Goal: Communication & Community: Ask a question

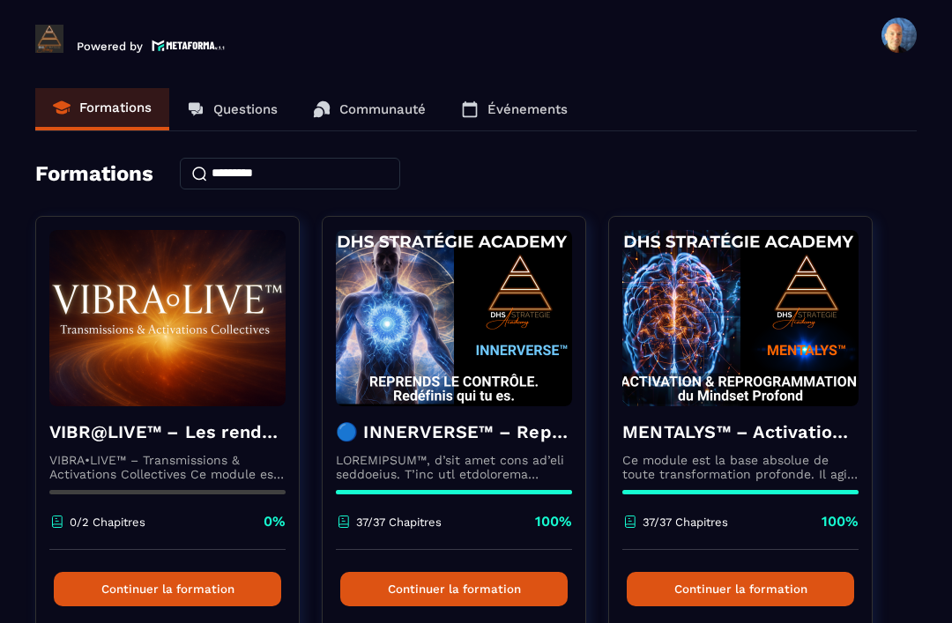
click at [532, 109] on p "Événements" at bounding box center [528, 109] width 80 height 16
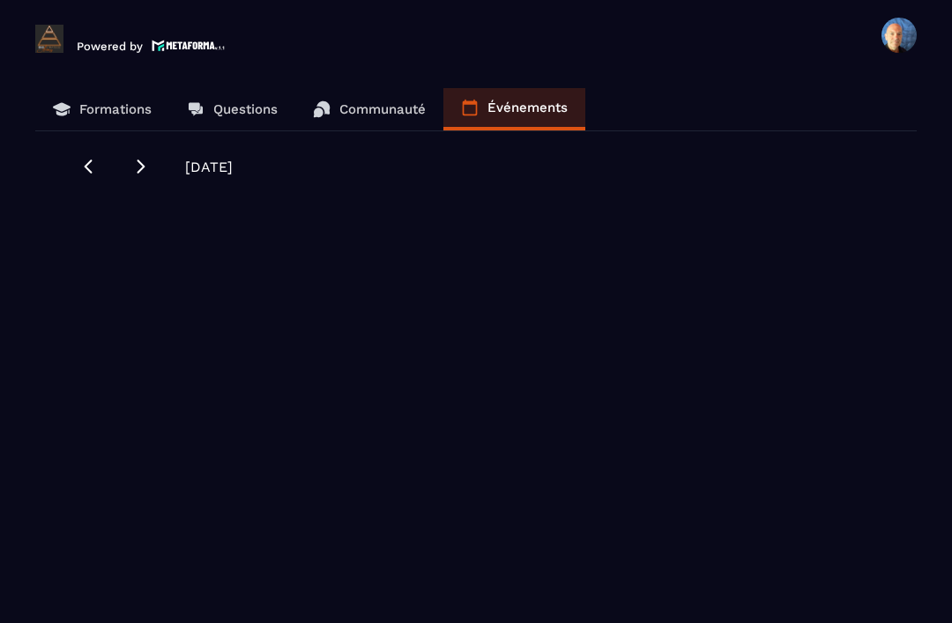
click at [233, 171] on span "[DATE]" at bounding box center [209, 167] width 48 height 17
click at [513, 113] on p "Événements" at bounding box center [528, 108] width 80 height 16
click at [375, 113] on p "Communauté" at bounding box center [382, 109] width 86 height 16
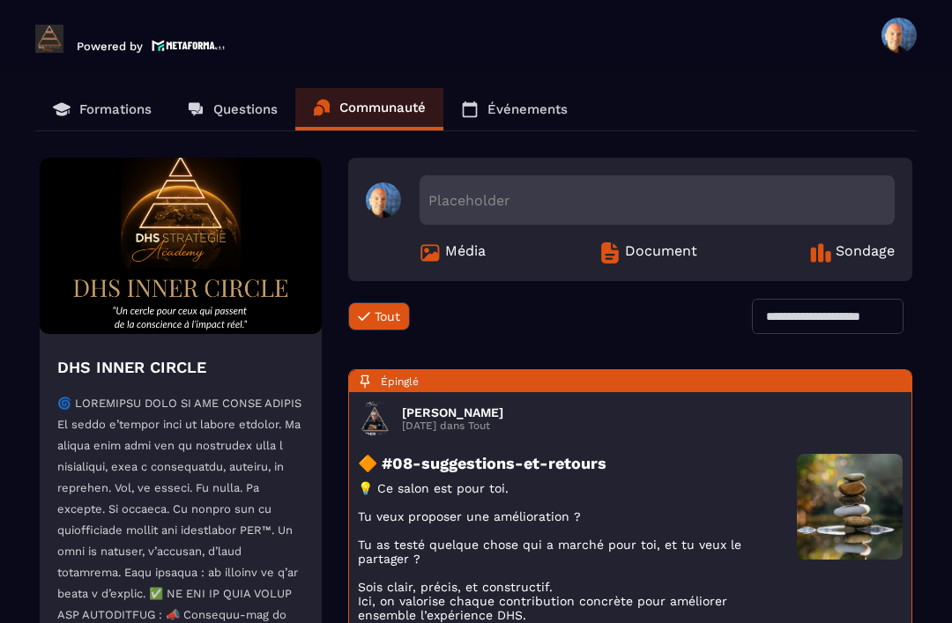
click at [531, 108] on p "Événements" at bounding box center [528, 109] width 80 height 16
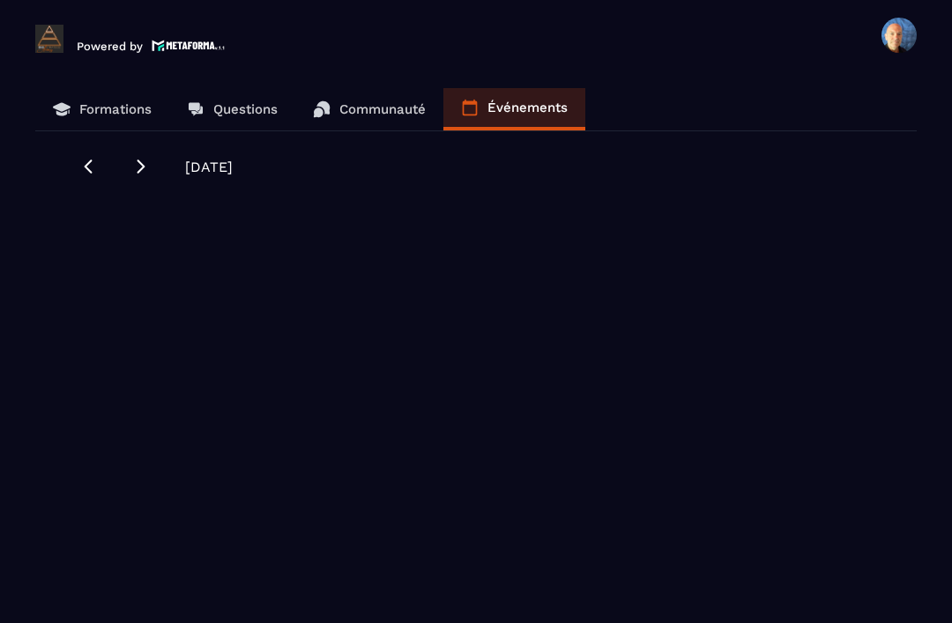
click at [88, 173] on icon at bounding box center [88, 167] width 18 height 18
click at [144, 173] on icon at bounding box center [141, 167] width 18 height 18
click at [383, 110] on p "Communauté" at bounding box center [382, 109] width 86 height 16
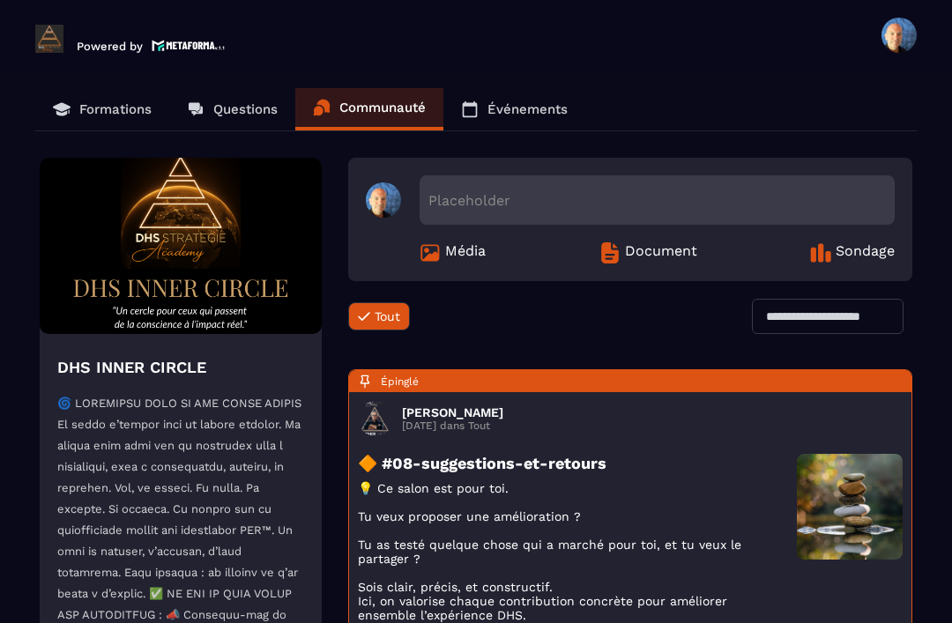
click at [168, 125] on link "Formations" at bounding box center [102, 109] width 134 height 42
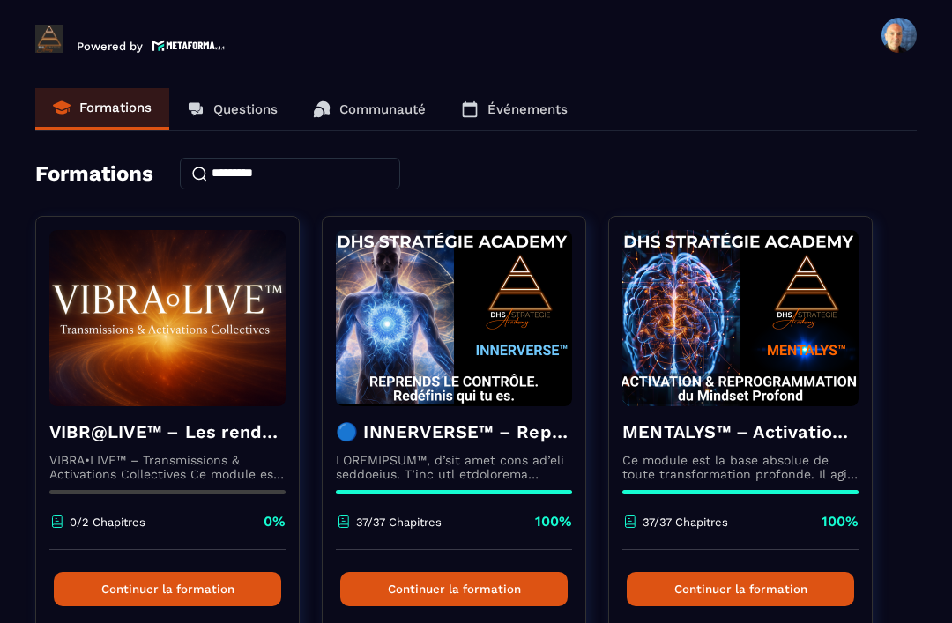
click at [249, 105] on p "Questions" at bounding box center [245, 109] width 64 height 16
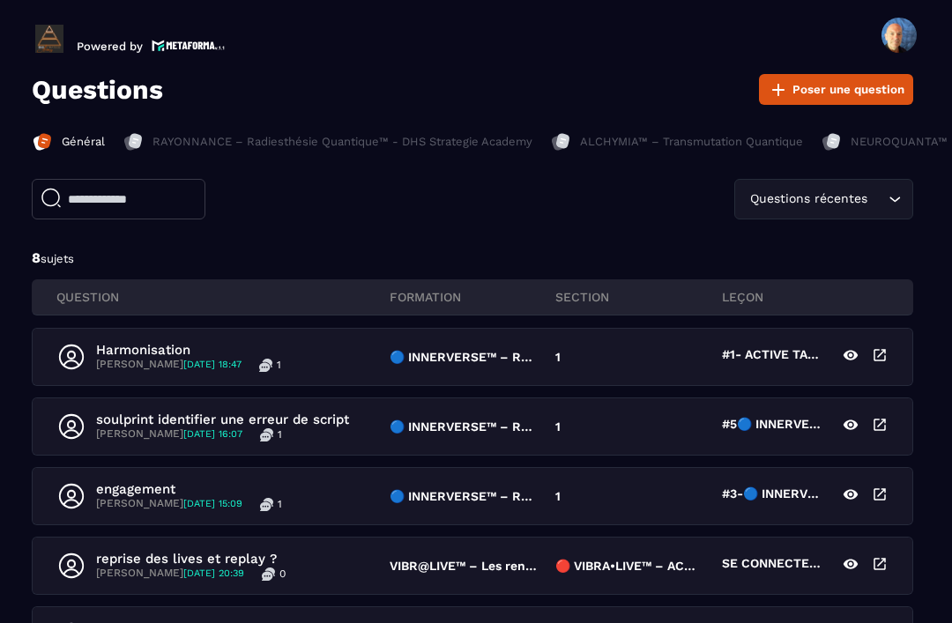
scroll to position [78, 4]
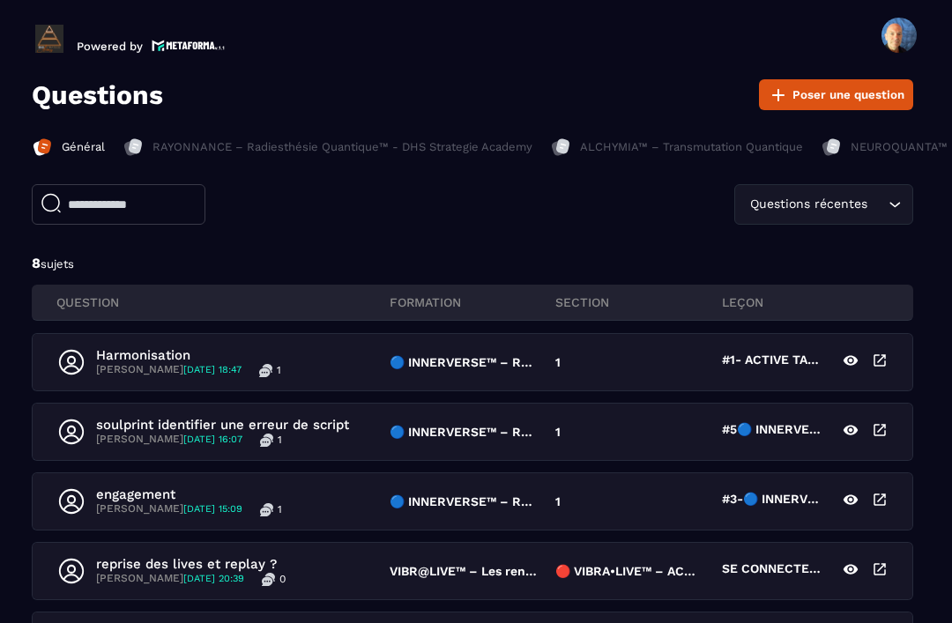
click at [850, 91] on button "Poser une question" at bounding box center [836, 94] width 154 height 31
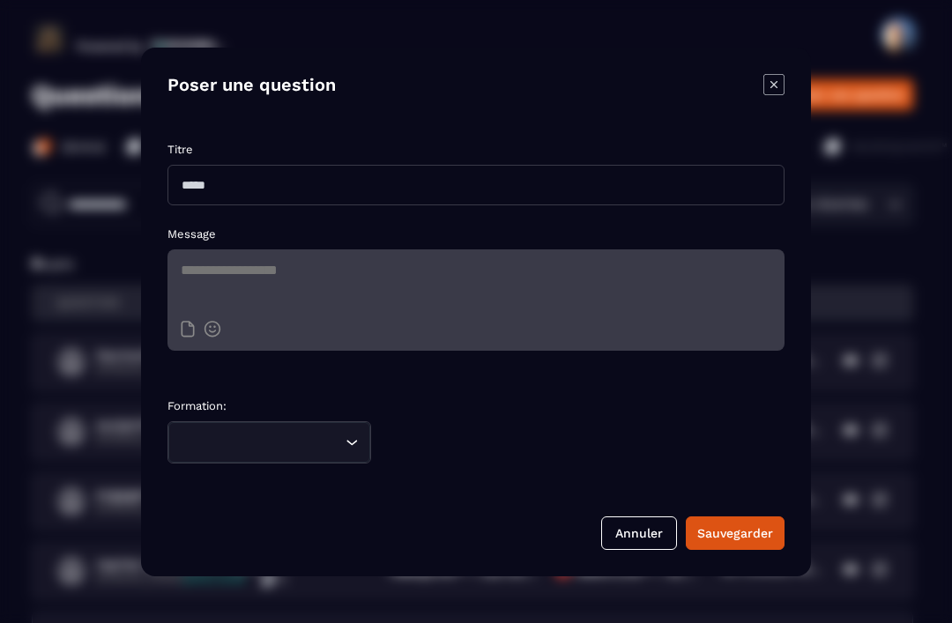
click at [784, 95] on icon "Modal window" at bounding box center [773, 84] width 21 height 21
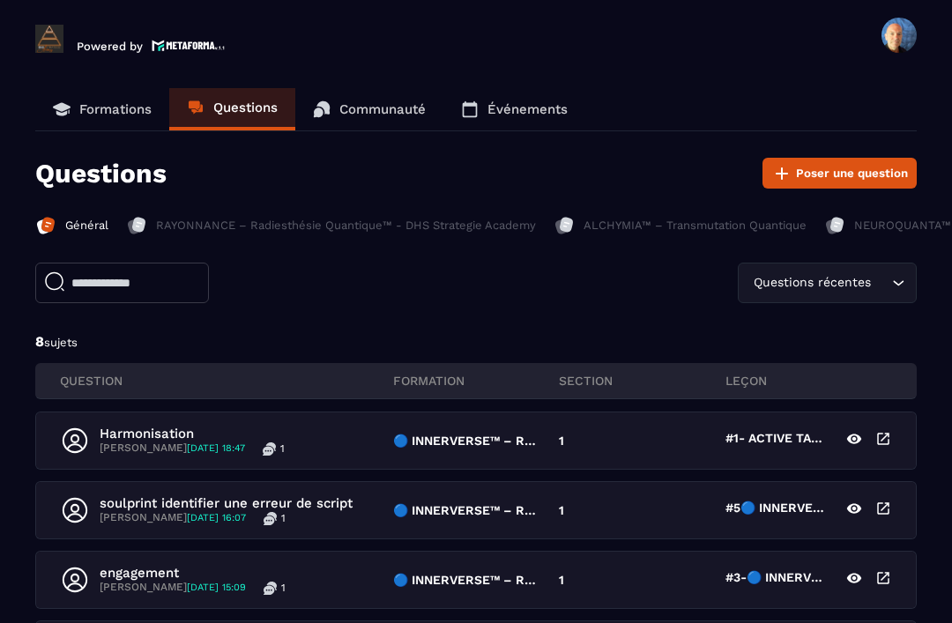
scroll to position [0, 0]
click at [534, 102] on p "Événements" at bounding box center [528, 109] width 80 height 16
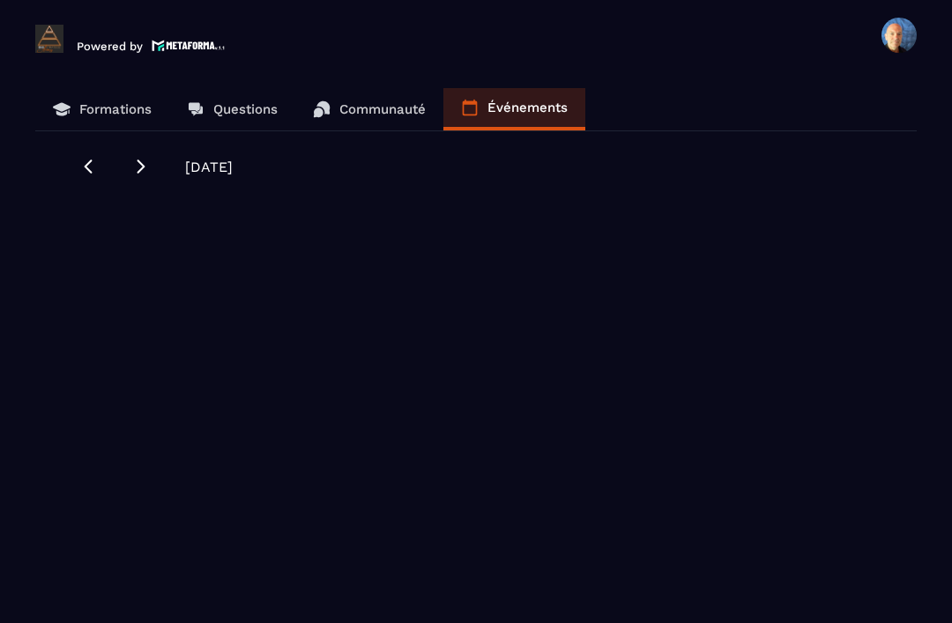
click at [395, 117] on link "Communauté" at bounding box center [369, 109] width 148 height 42
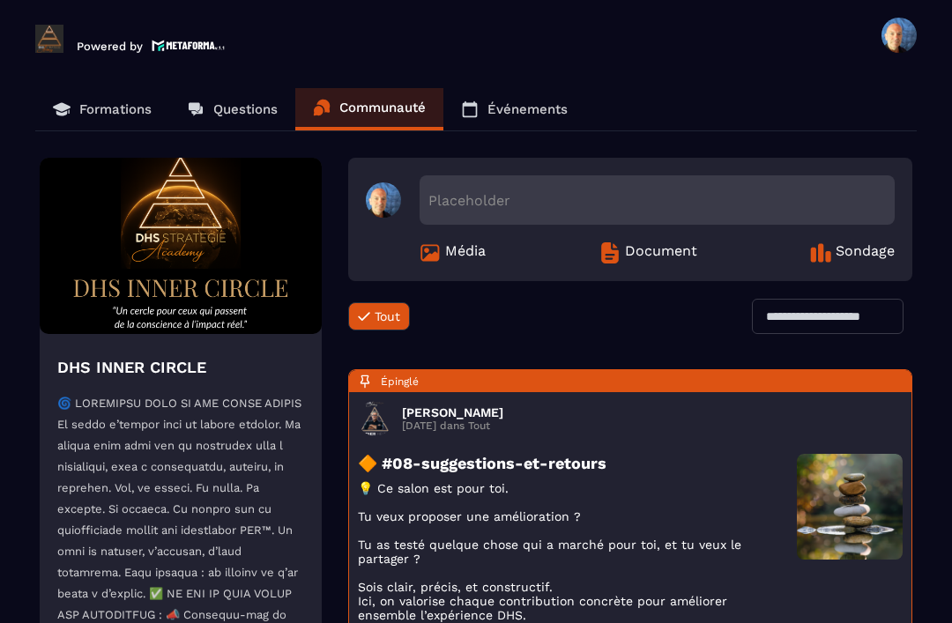
click at [244, 113] on p "Questions" at bounding box center [245, 109] width 64 height 16
